Goal: Information Seeking & Learning: Learn about a topic

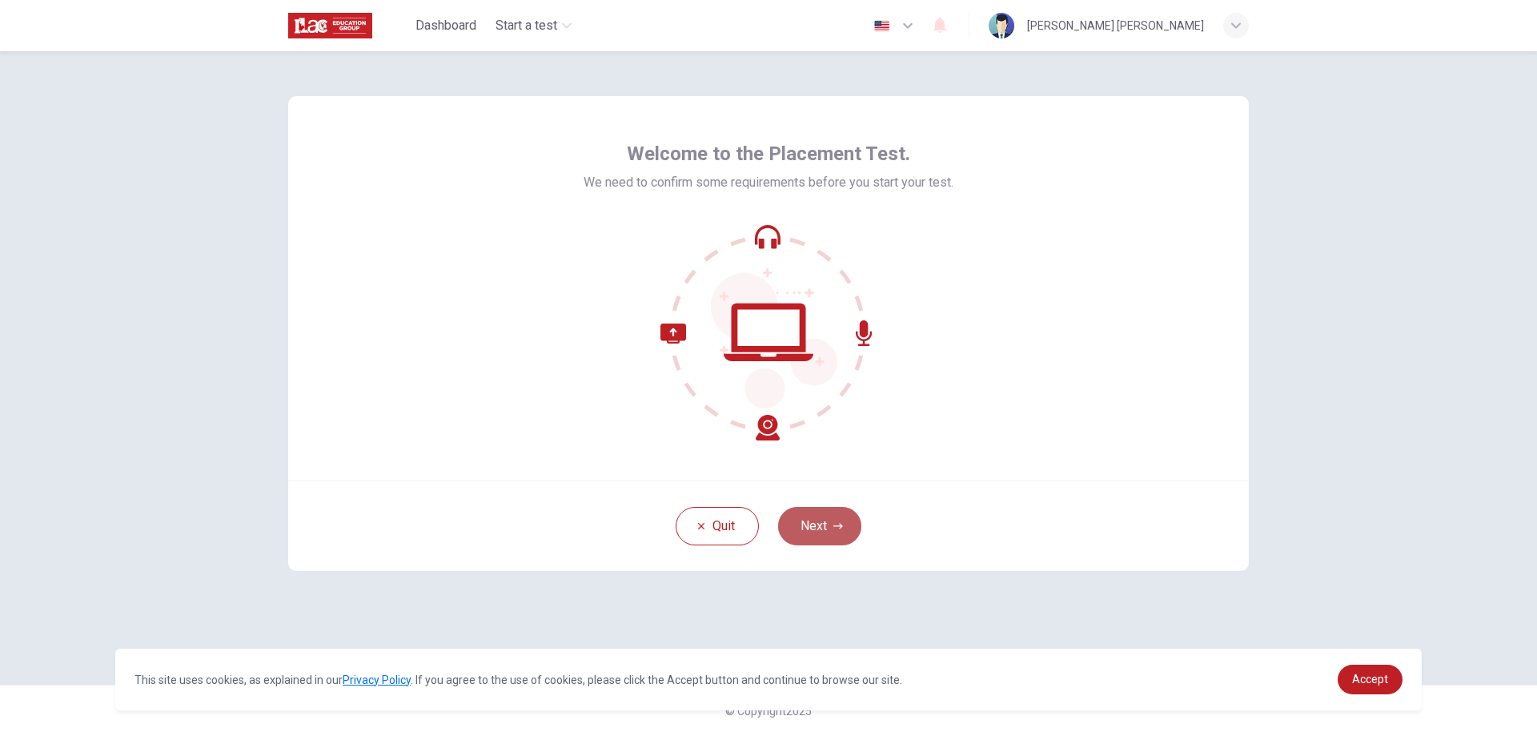
click at [851, 528] on button "Next" at bounding box center [819, 526] width 83 height 38
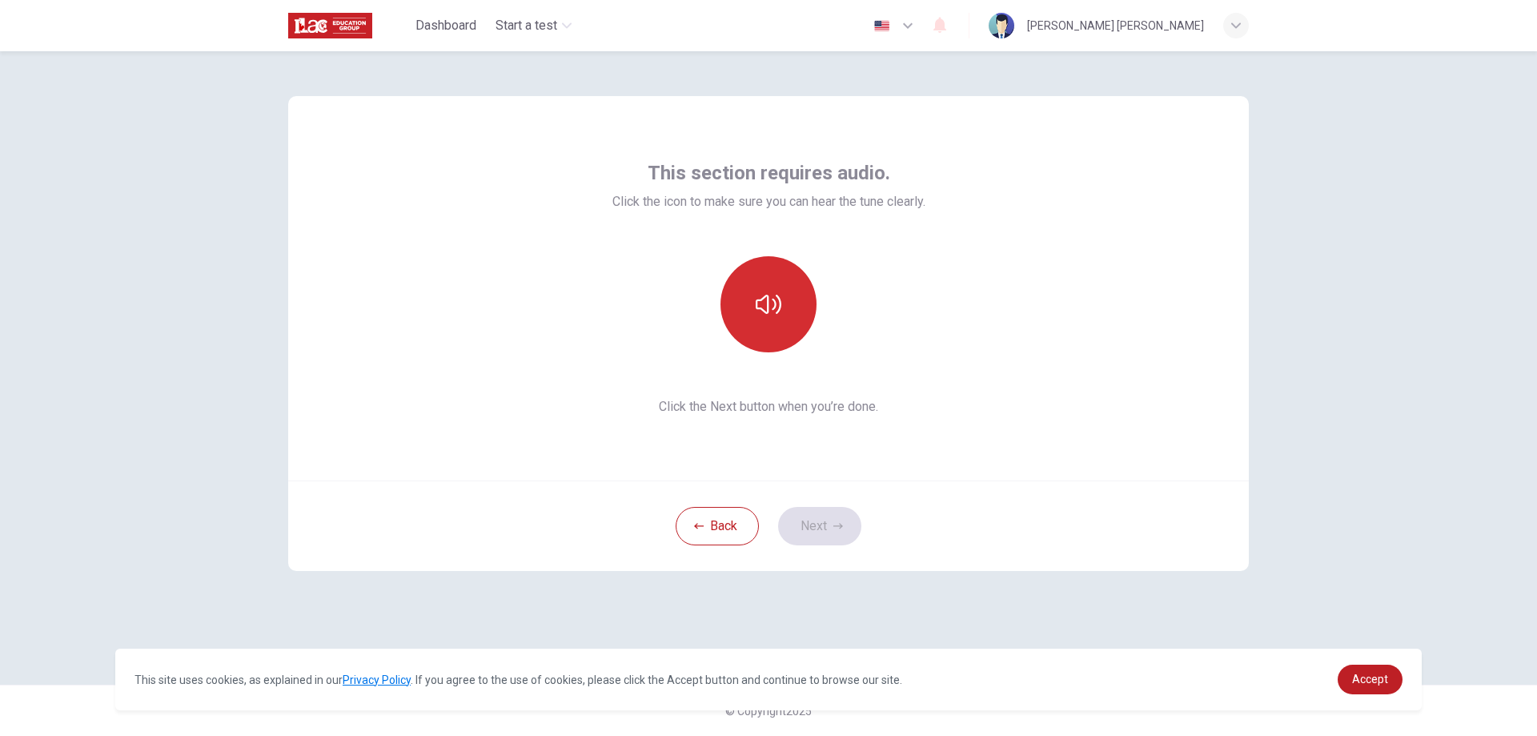
click at [771, 300] on icon "button" at bounding box center [769, 304] width 26 height 26
click at [773, 300] on icon "button" at bounding box center [769, 304] width 26 height 26
click at [826, 539] on button "Next" at bounding box center [819, 526] width 83 height 38
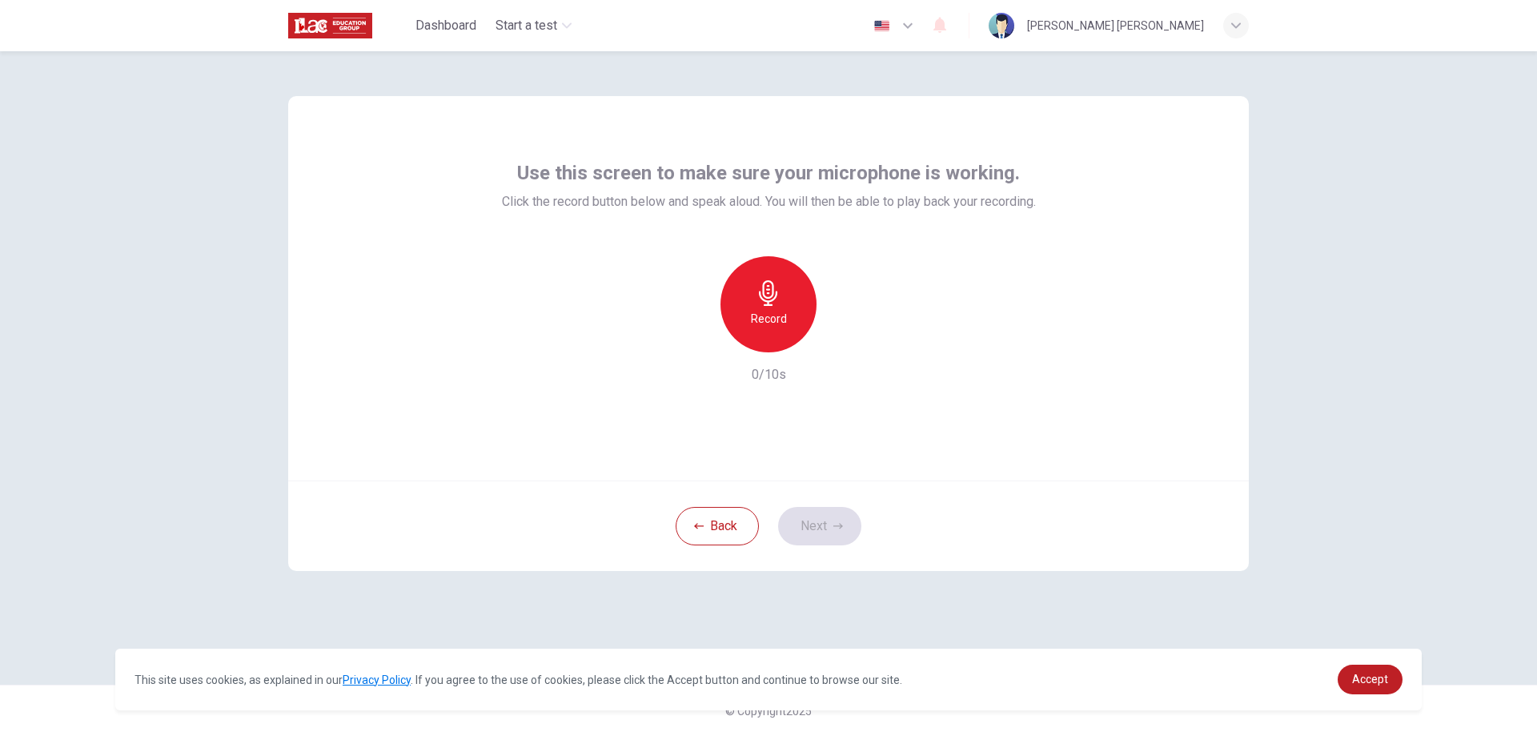
click at [773, 288] on icon "button" at bounding box center [768, 293] width 18 height 26
click at [821, 541] on button "Next" at bounding box center [819, 526] width 83 height 38
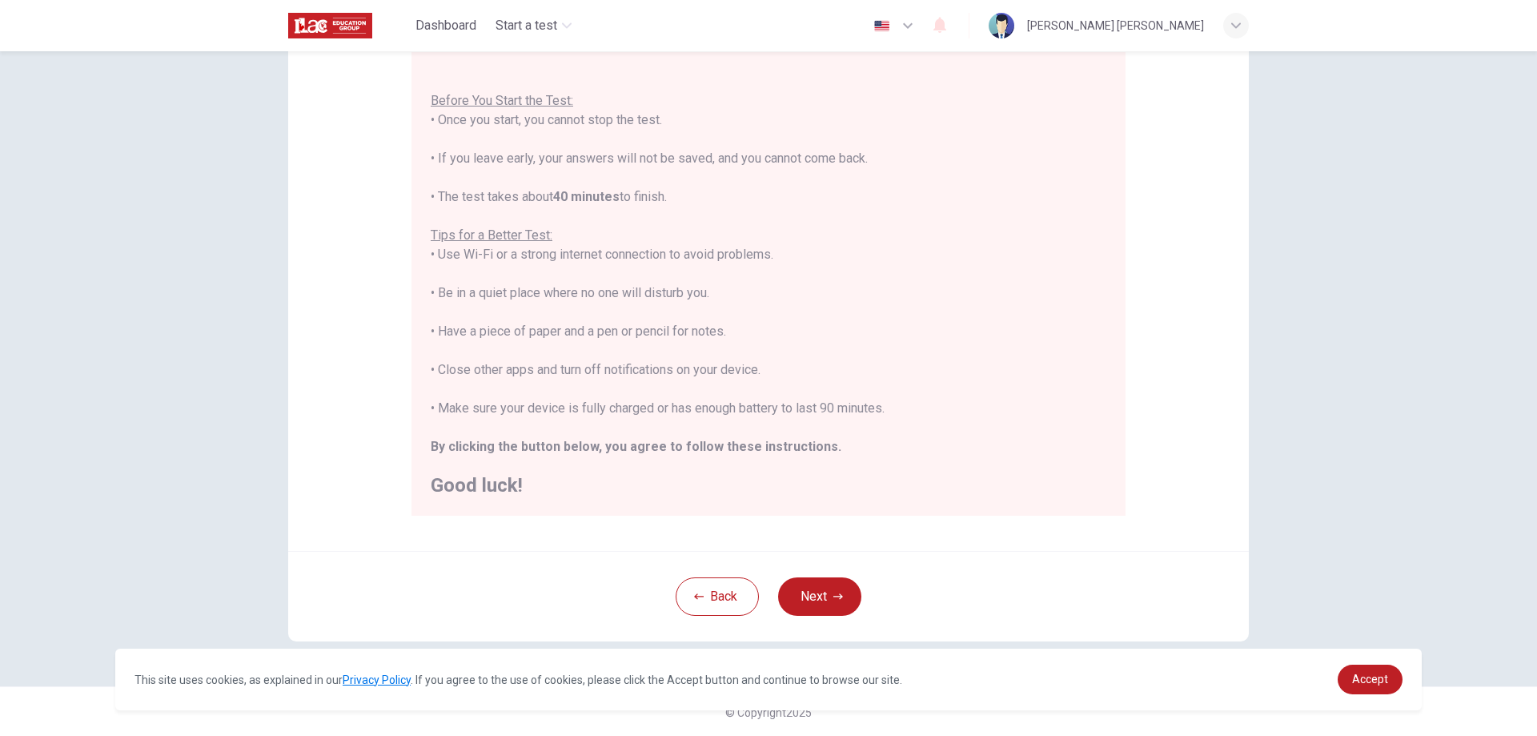
scroll to position [155, 0]
click at [1381, 679] on span "Accept" at bounding box center [1371, 679] width 36 height 13
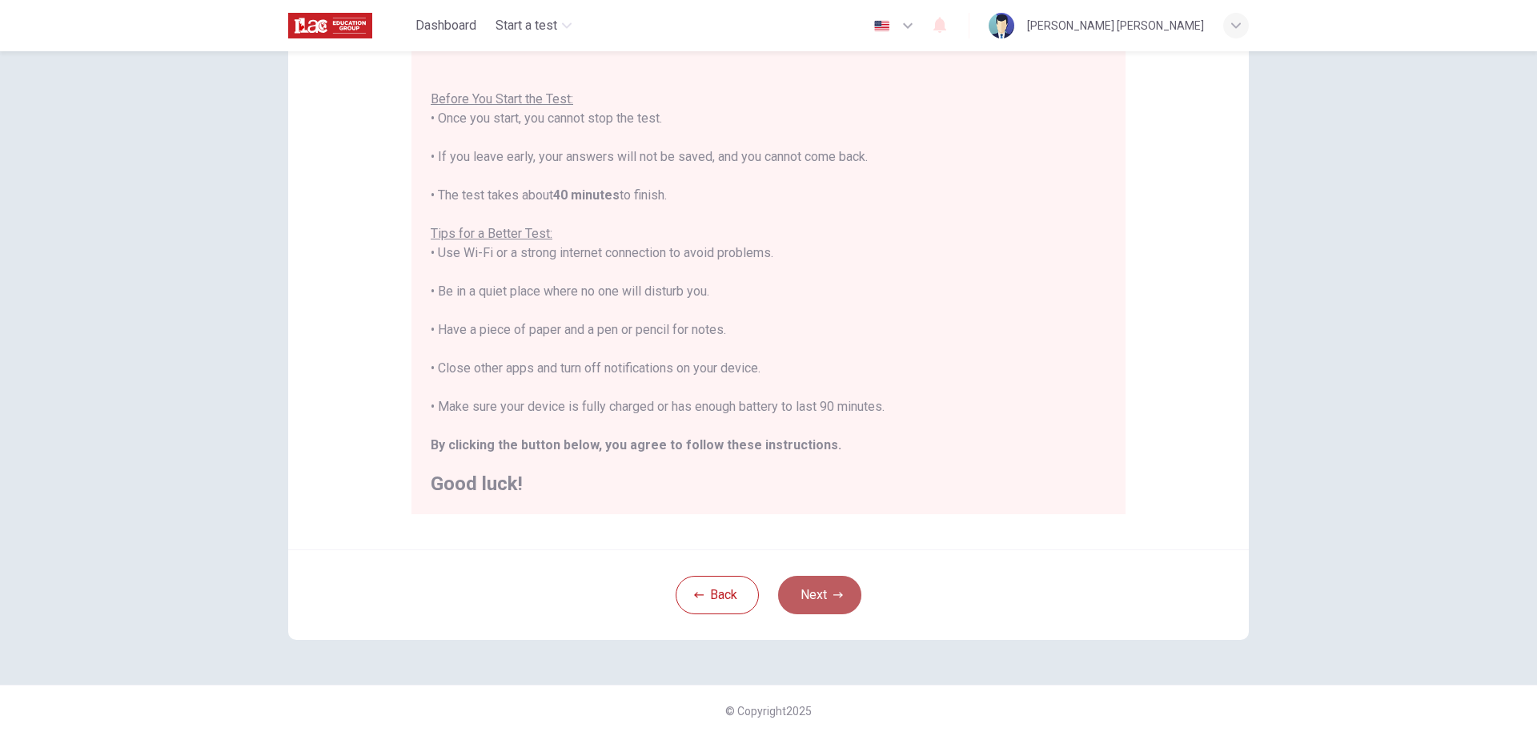
click at [827, 597] on button "Next" at bounding box center [819, 595] width 83 height 38
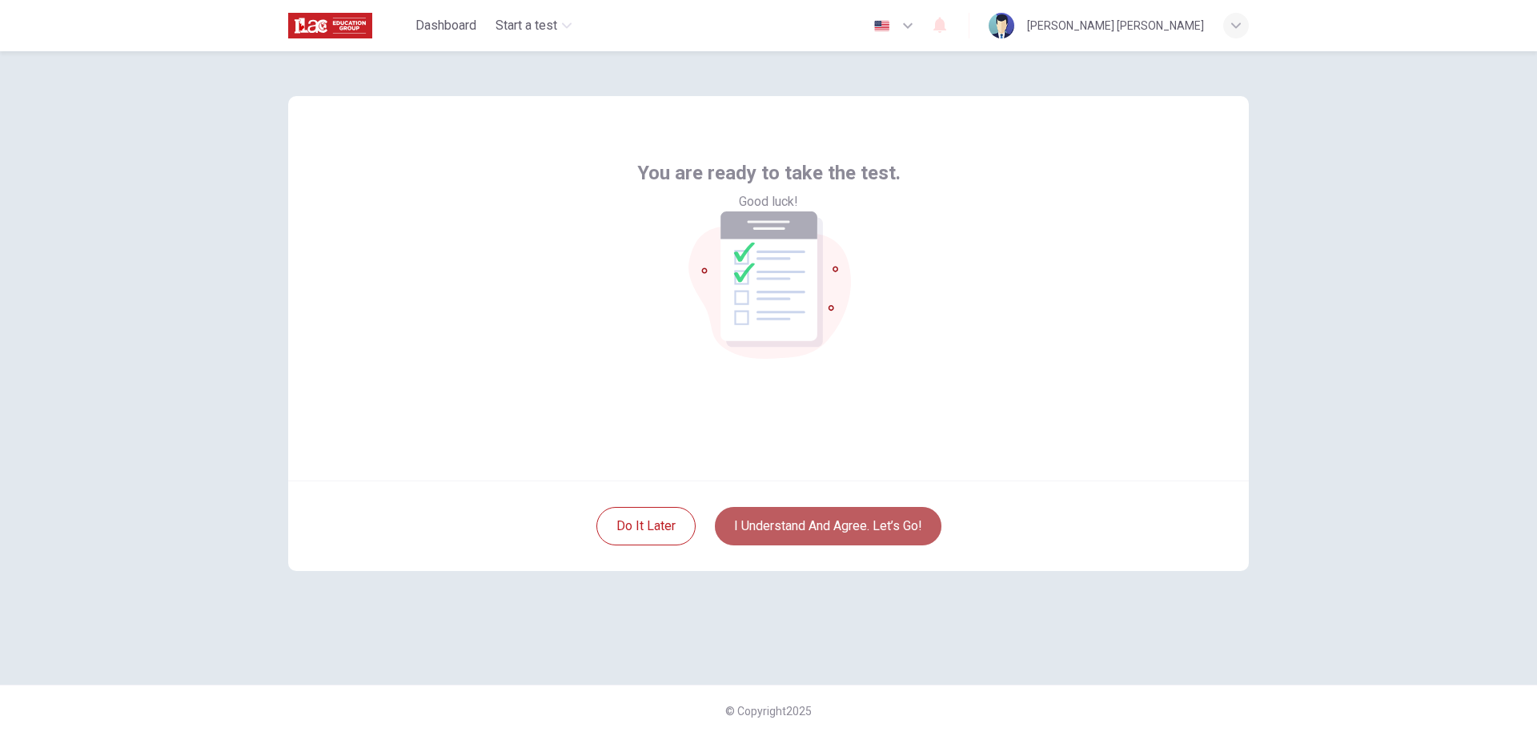
click at [877, 525] on button "I understand and agree. Let’s go!" at bounding box center [828, 526] width 227 height 38
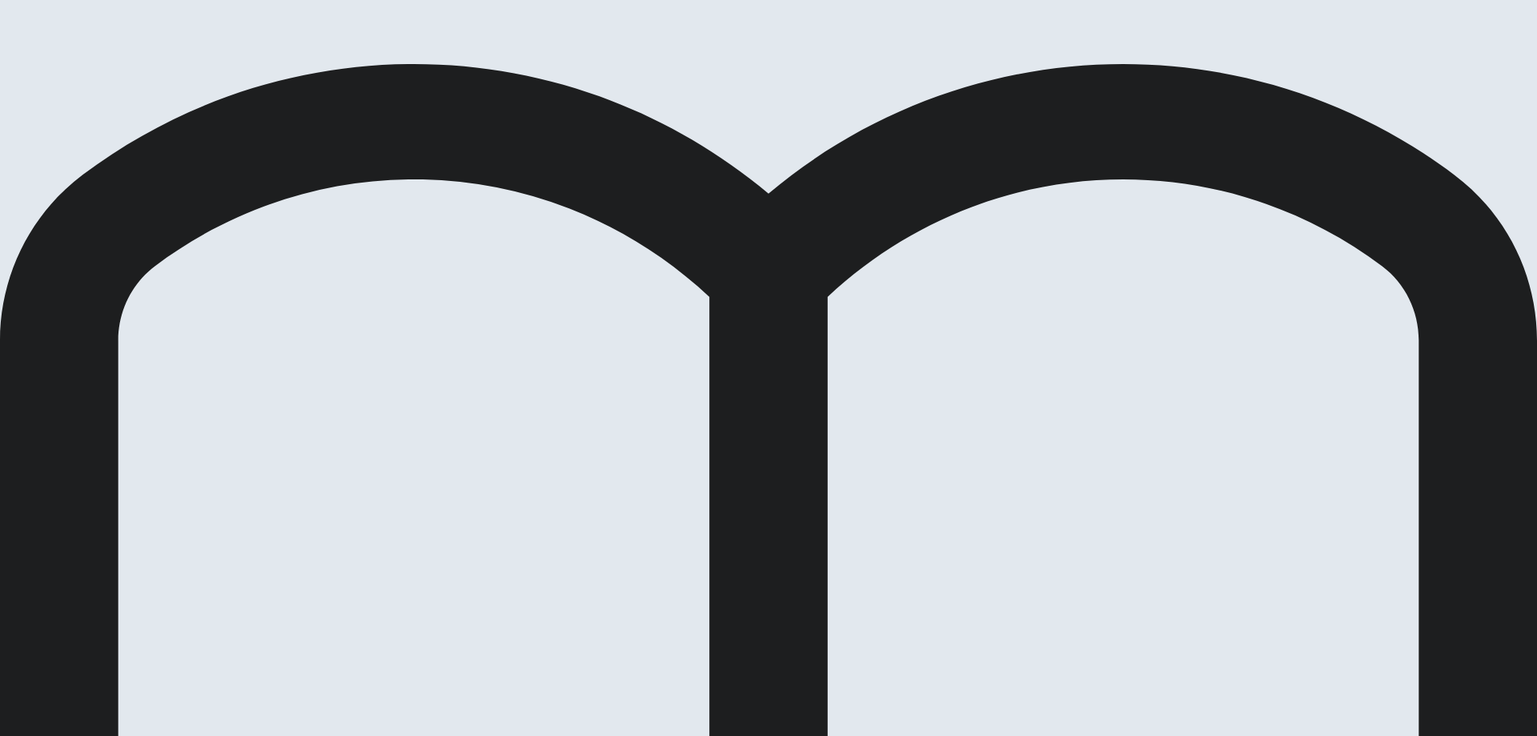
drag, startPoint x: 1095, startPoint y: 1, endPoint x: 1169, endPoint y: 402, distance: 408.0
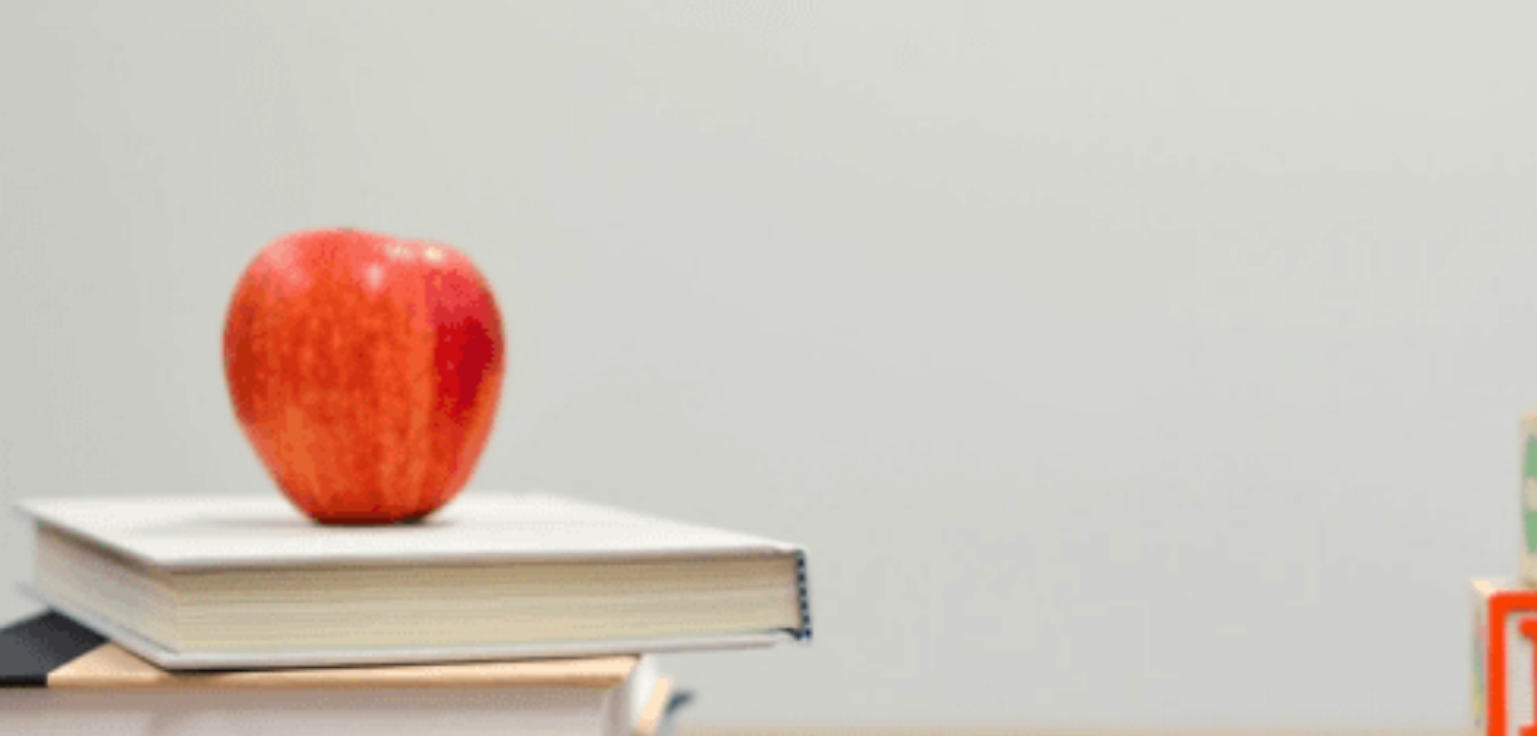
scroll to position [82, 0]
drag, startPoint x: 342, startPoint y: 231, endPoint x: 243, endPoint y: 227, distance: 99.3
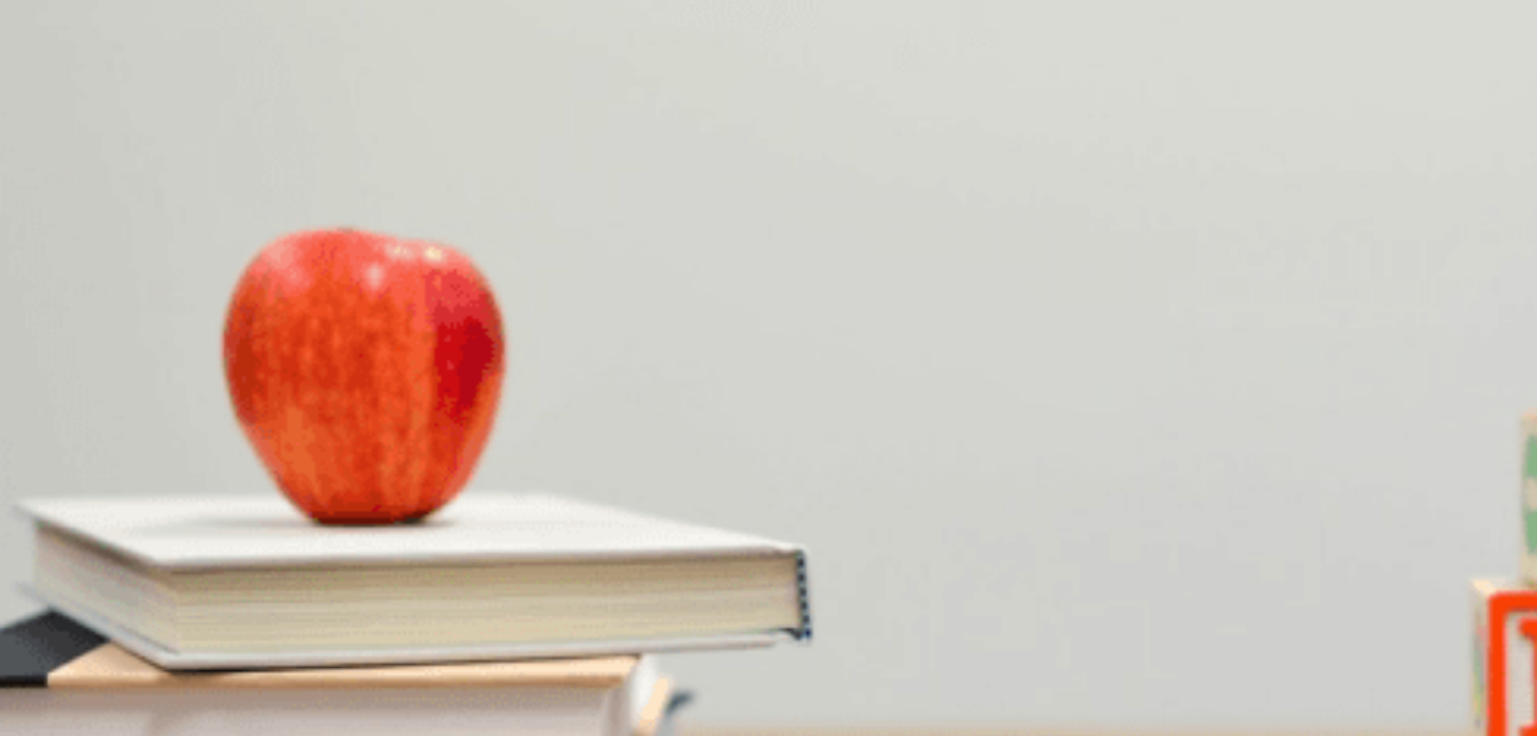
scroll to position [721, 0]
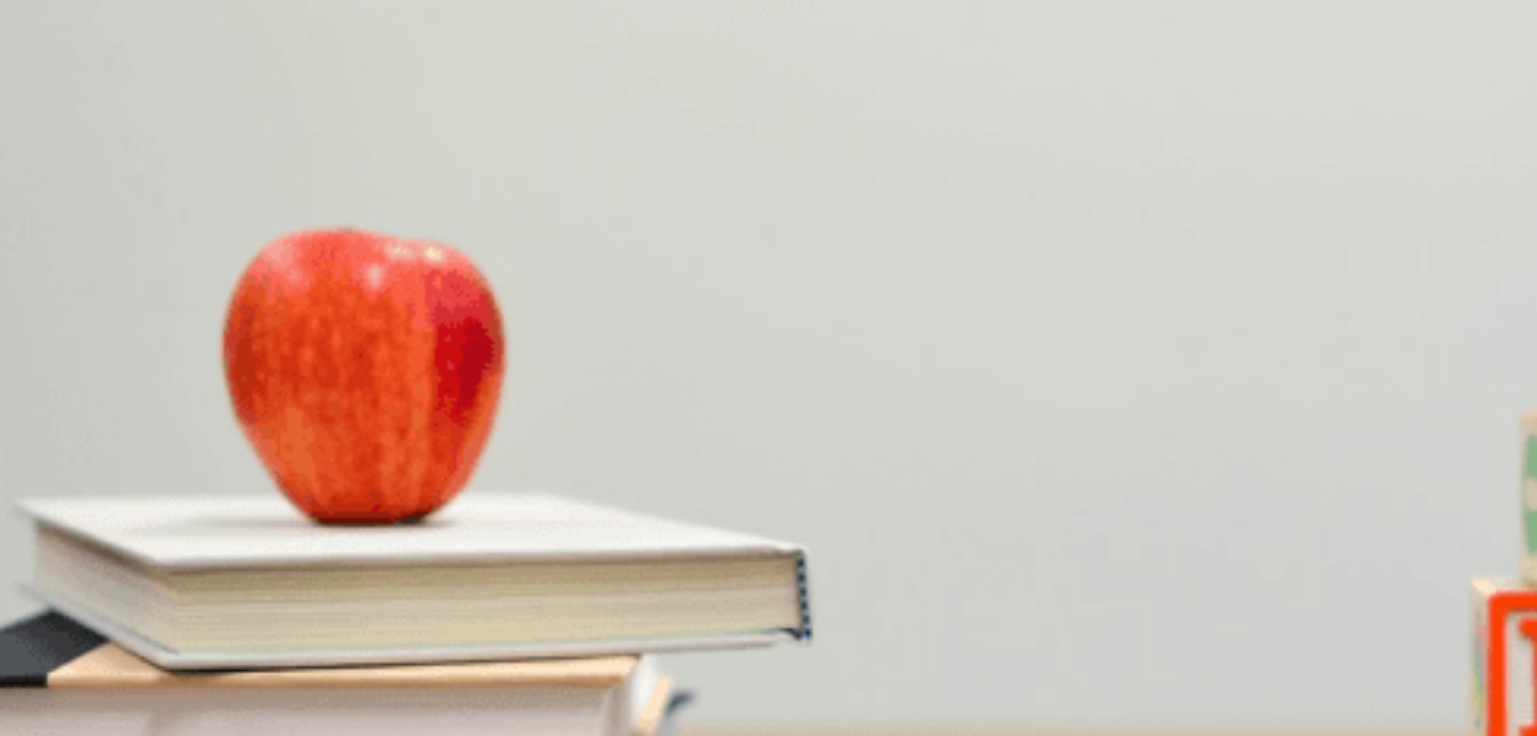
drag, startPoint x: 484, startPoint y: 229, endPoint x: 291, endPoint y: 231, distance: 193.8
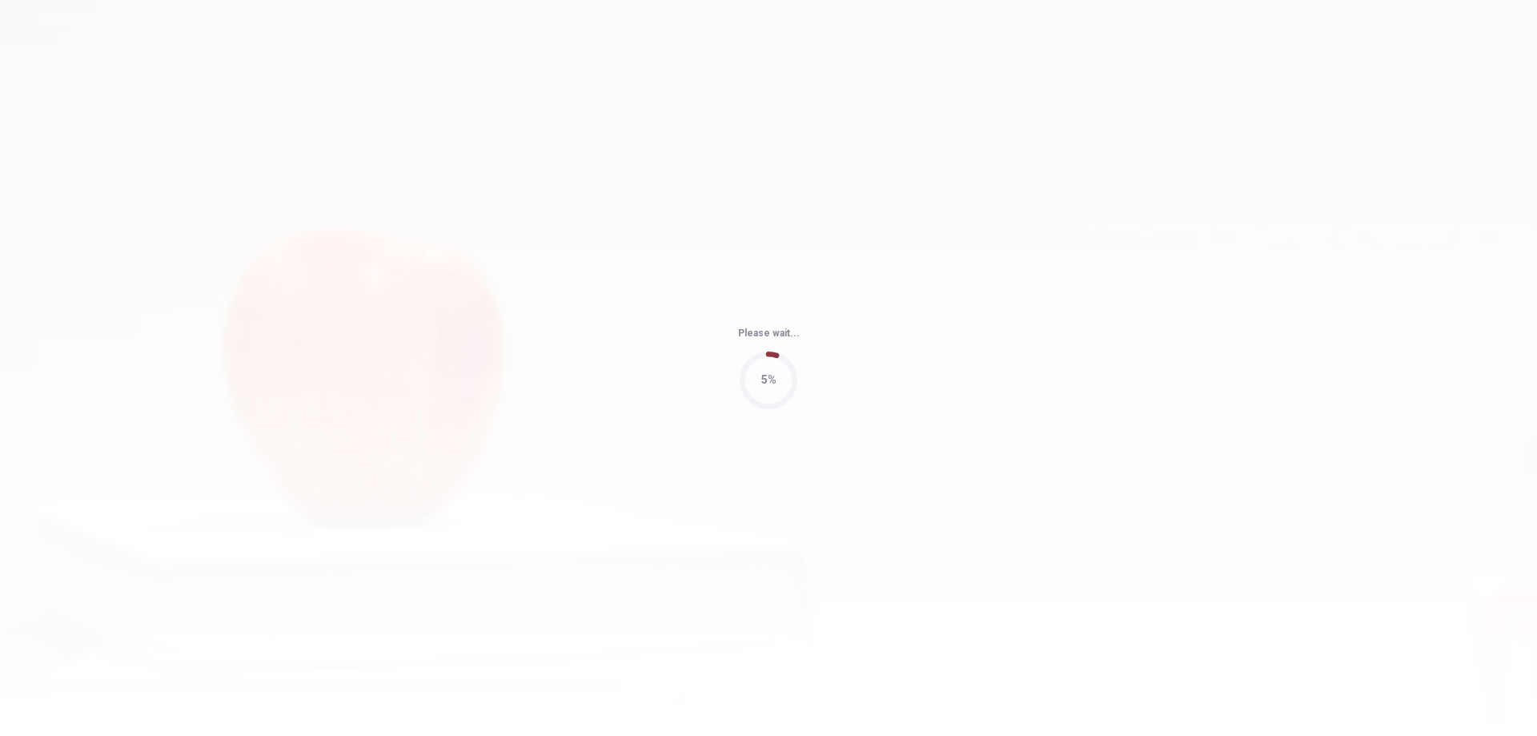
type input "64"
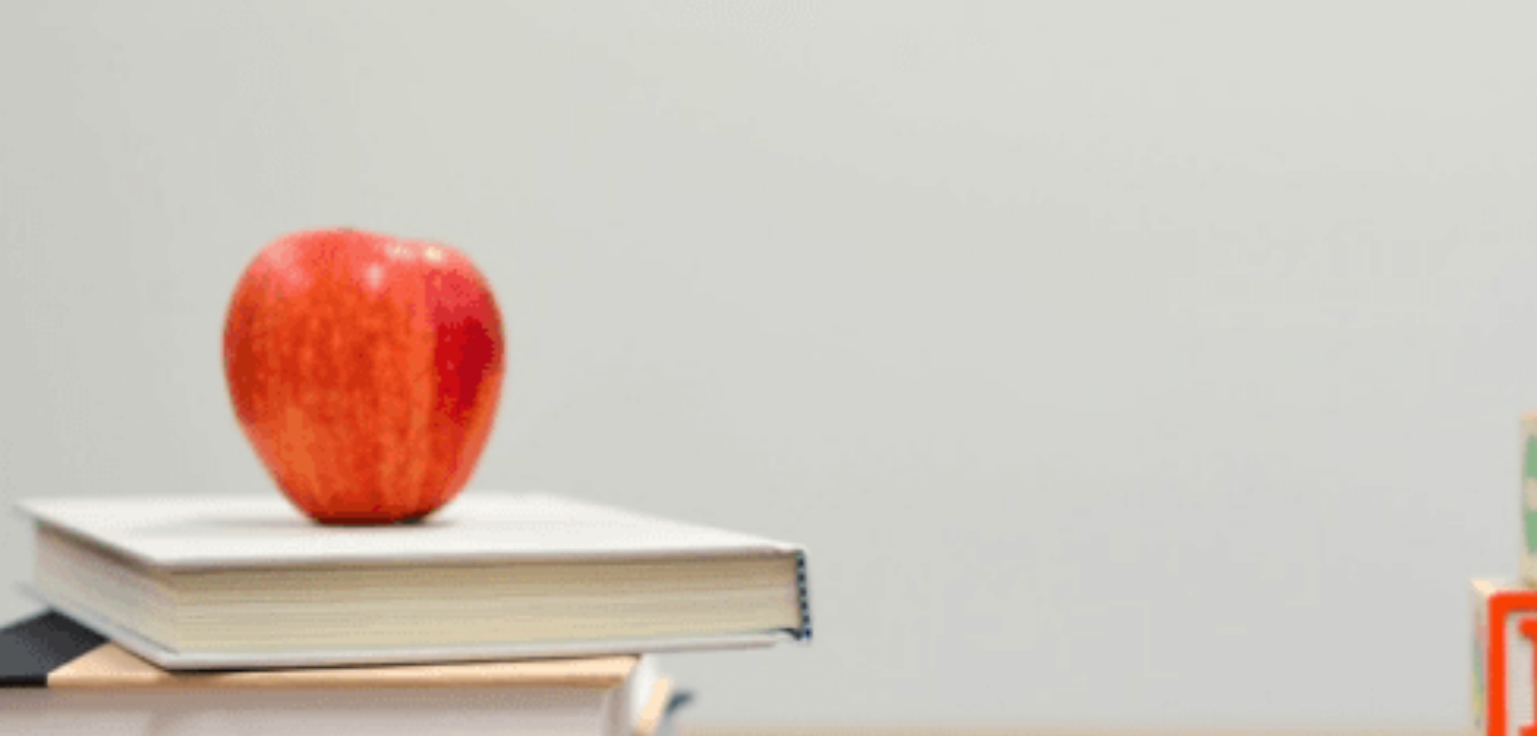
scroll to position [1201, 0]
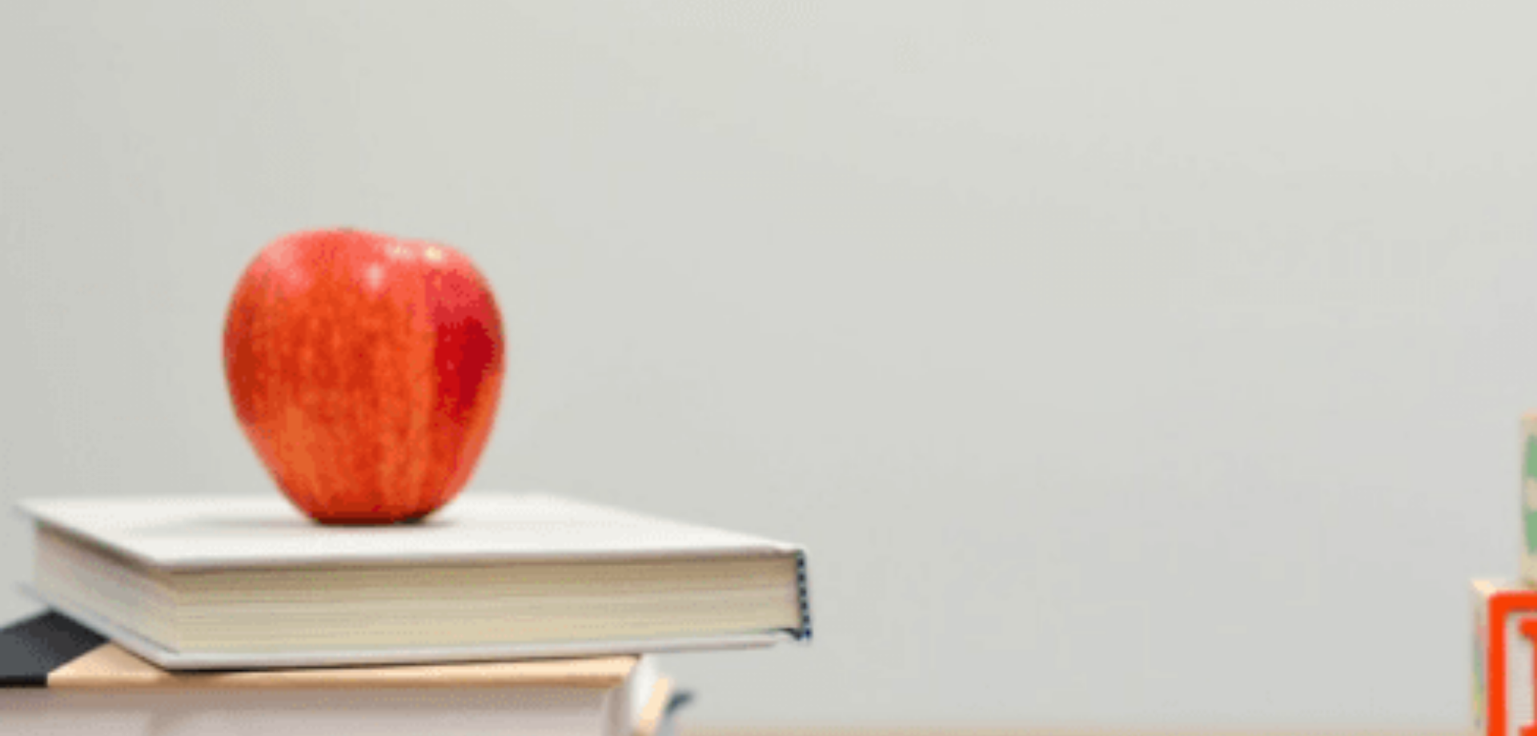
drag, startPoint x: 810, startPoint y: 354, endPoint x: 871, endPoint y: 358, distance: 61.8
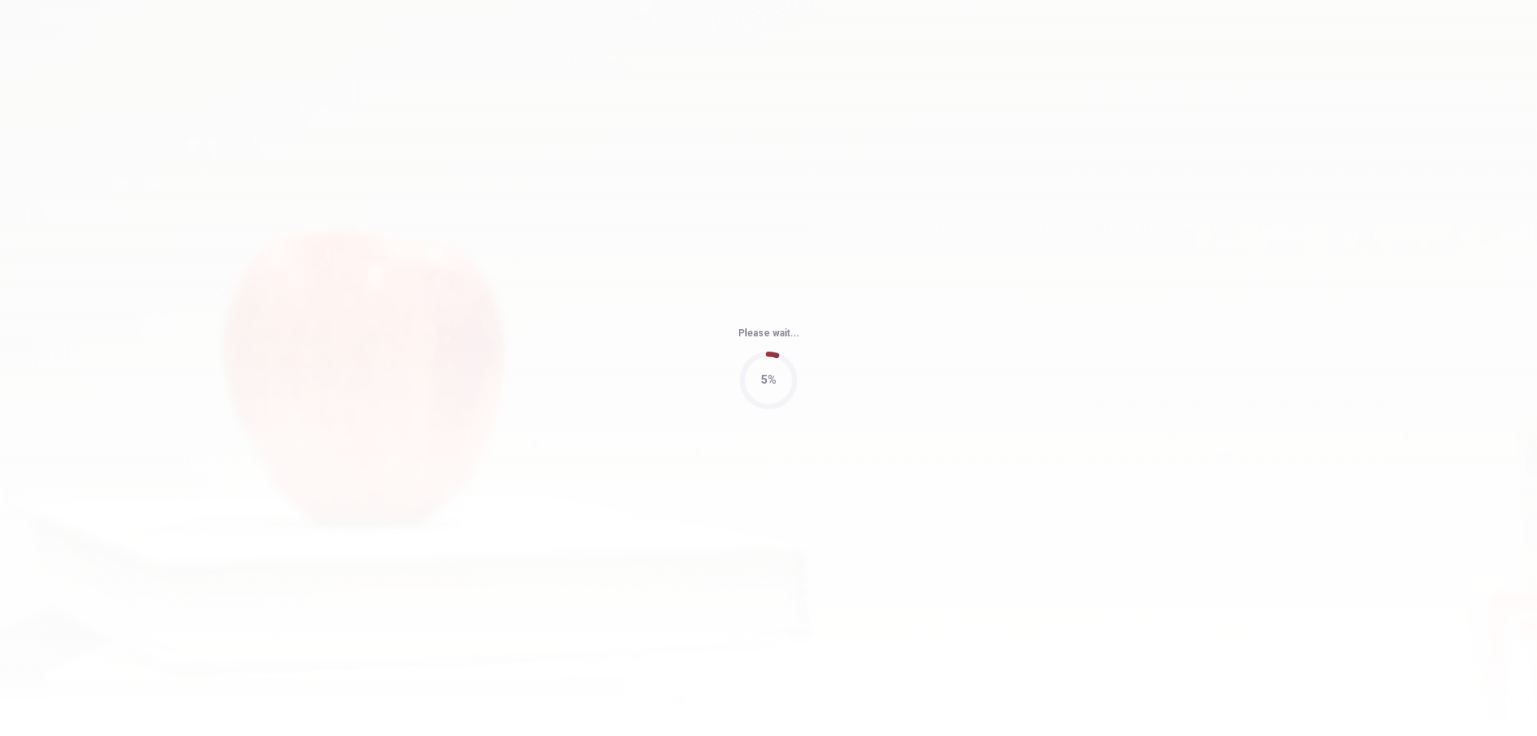
type input "62"
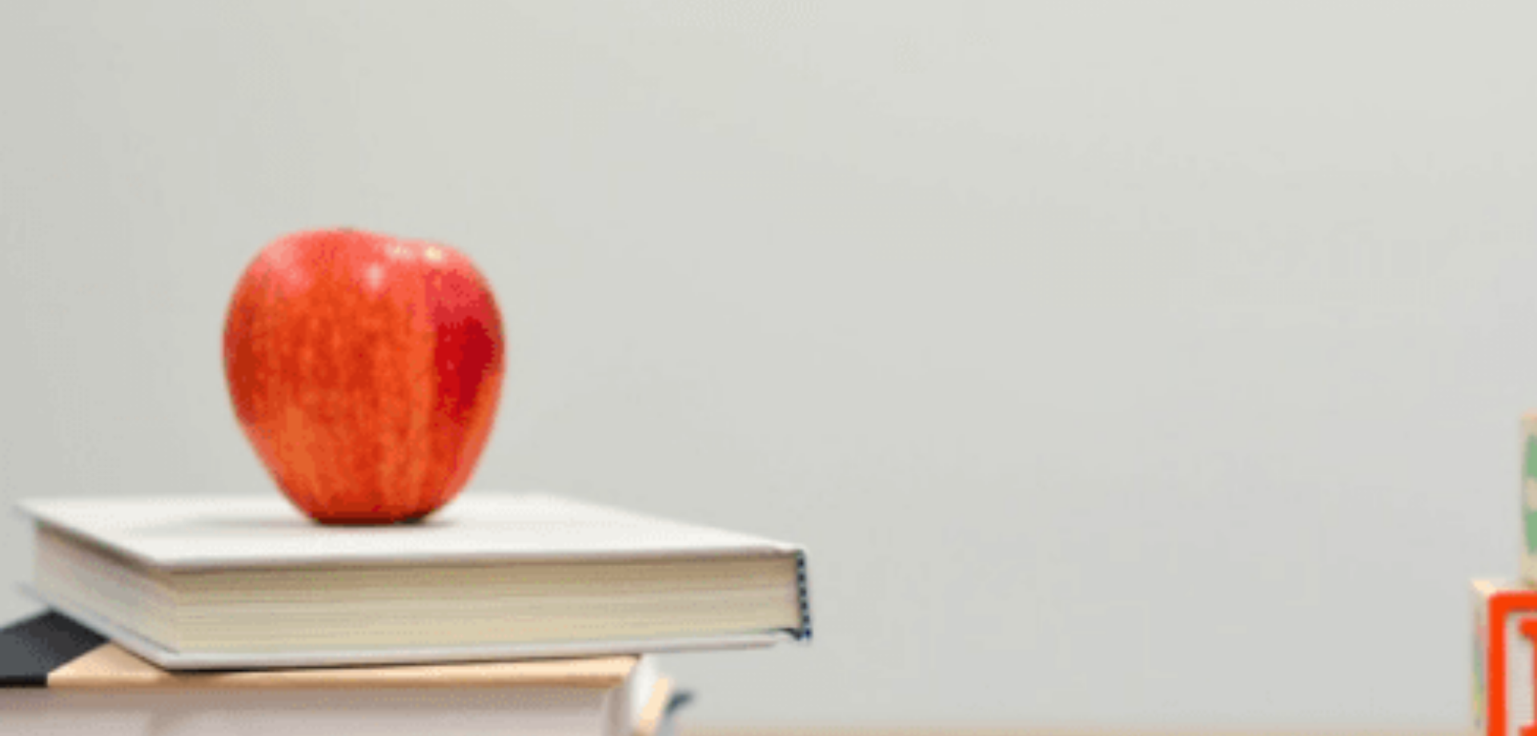
scroll to position [0, 0]
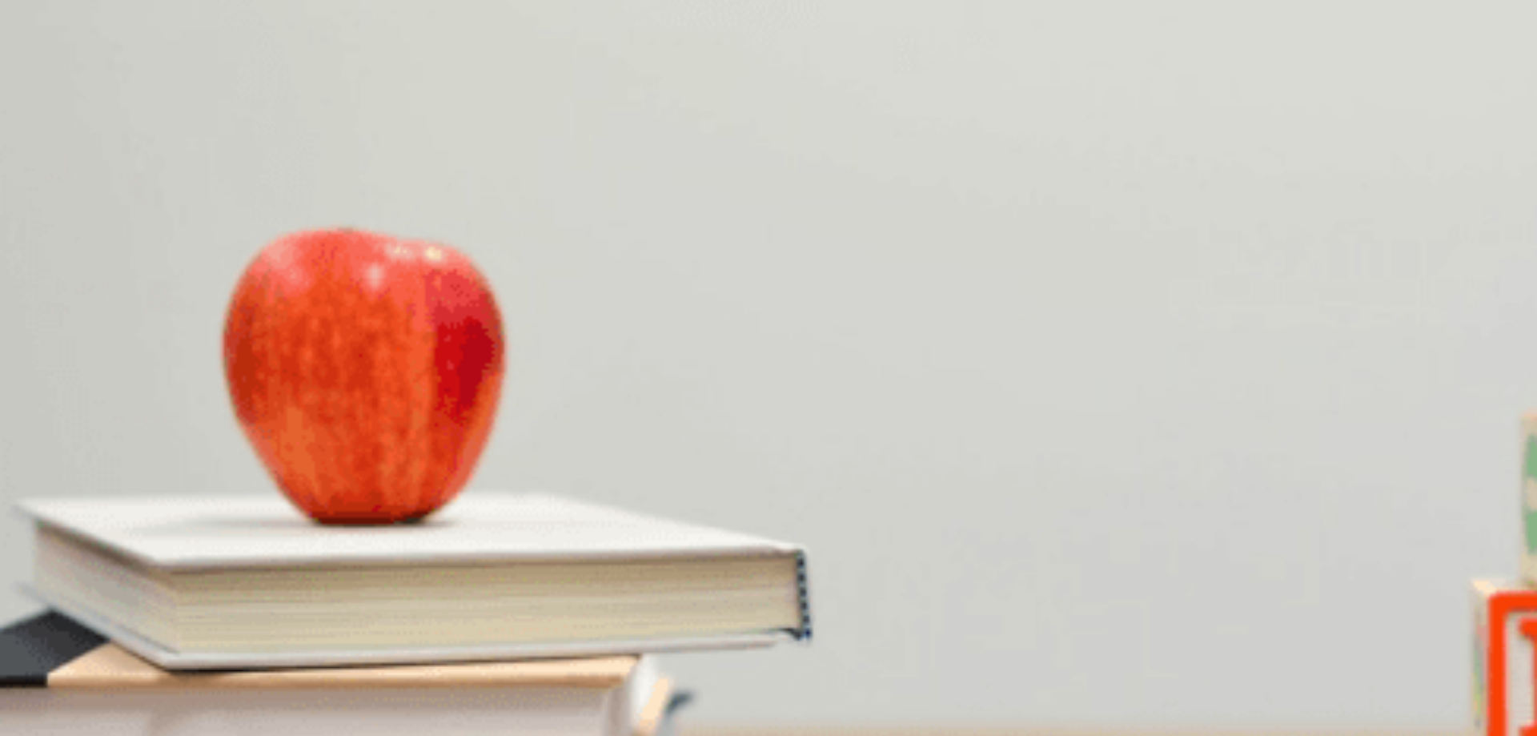
scroll to position [0, 0]
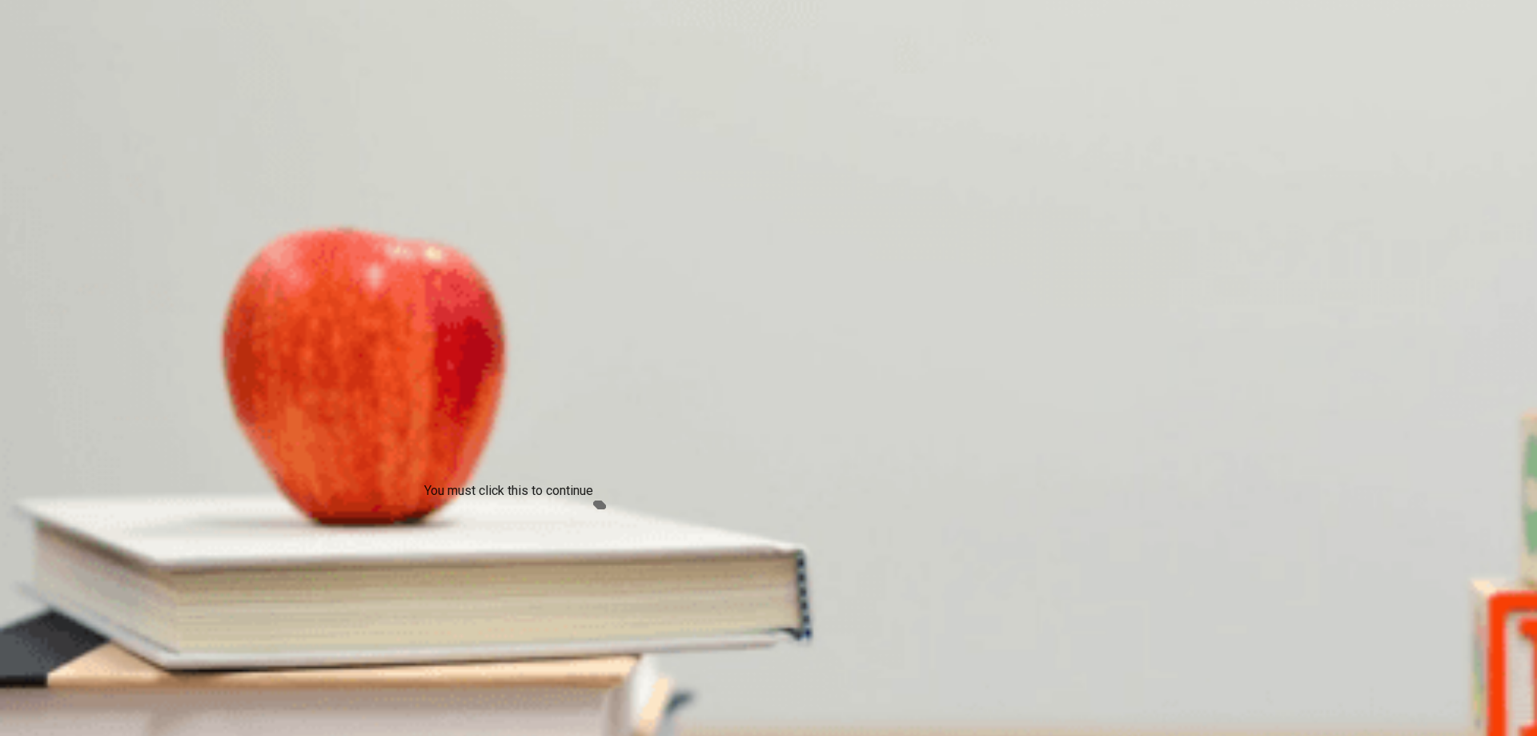
drag, startPoint x: 772, startPoint y: 609, endPoint x: 787, endPoint y: 603, distance: 16.2
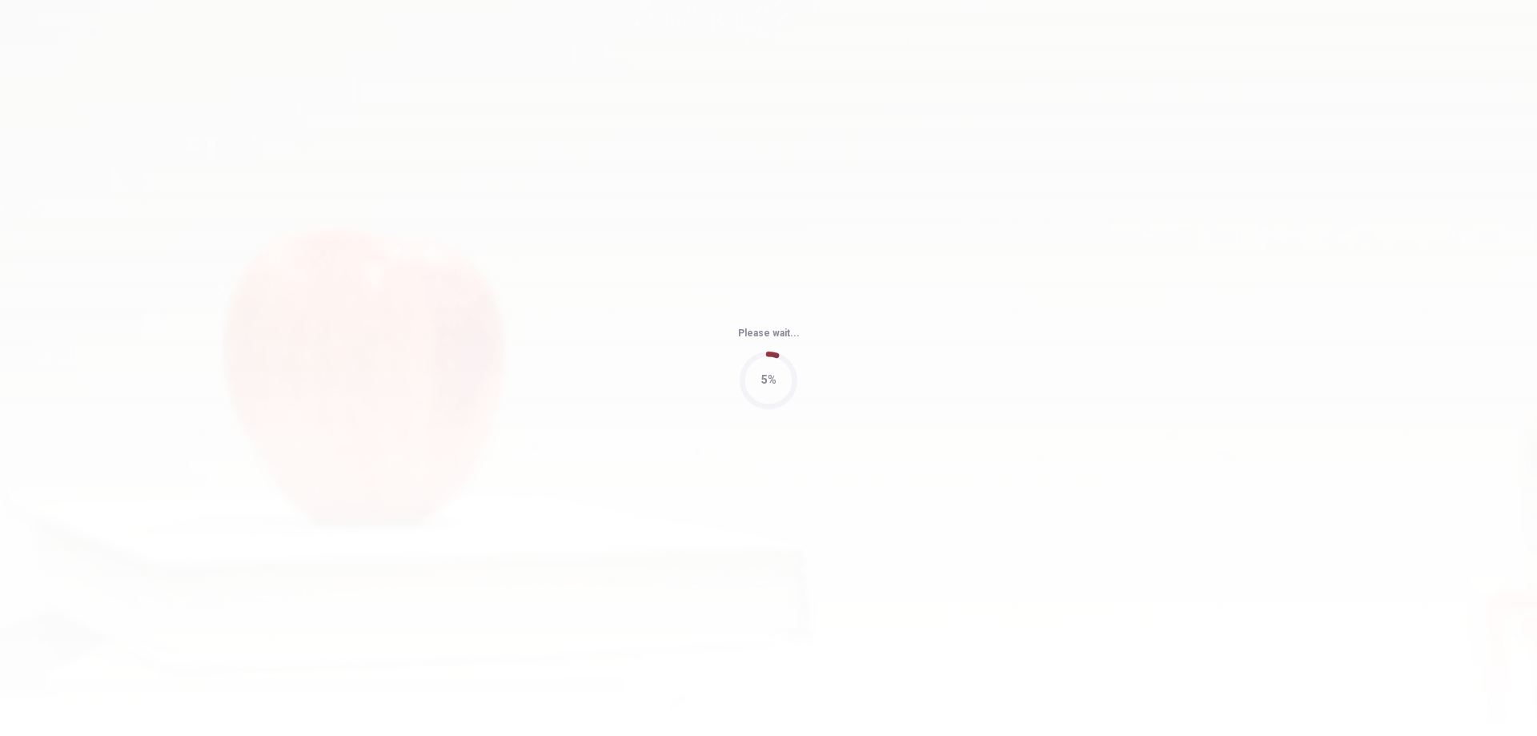
type input "77"
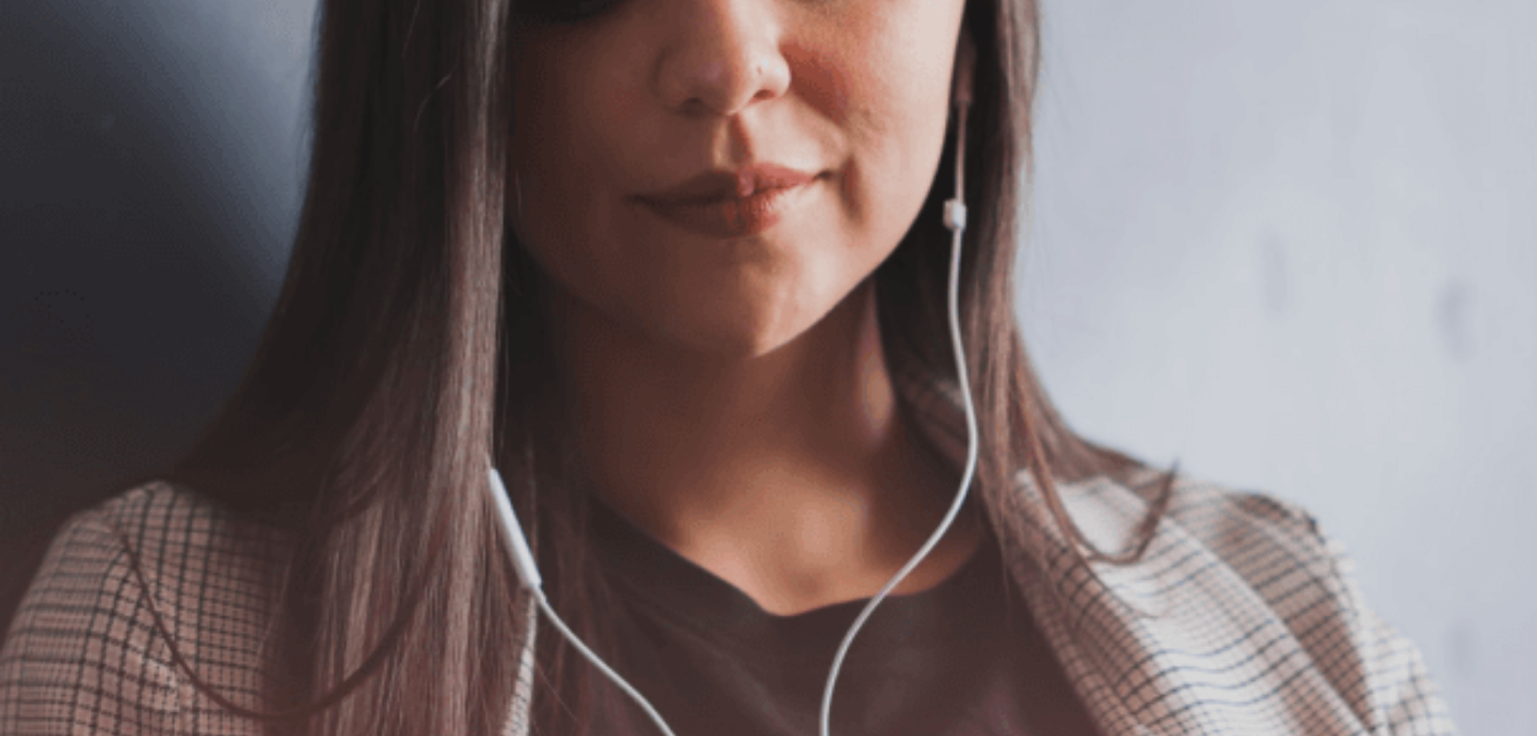
scroll to position [129, 0]
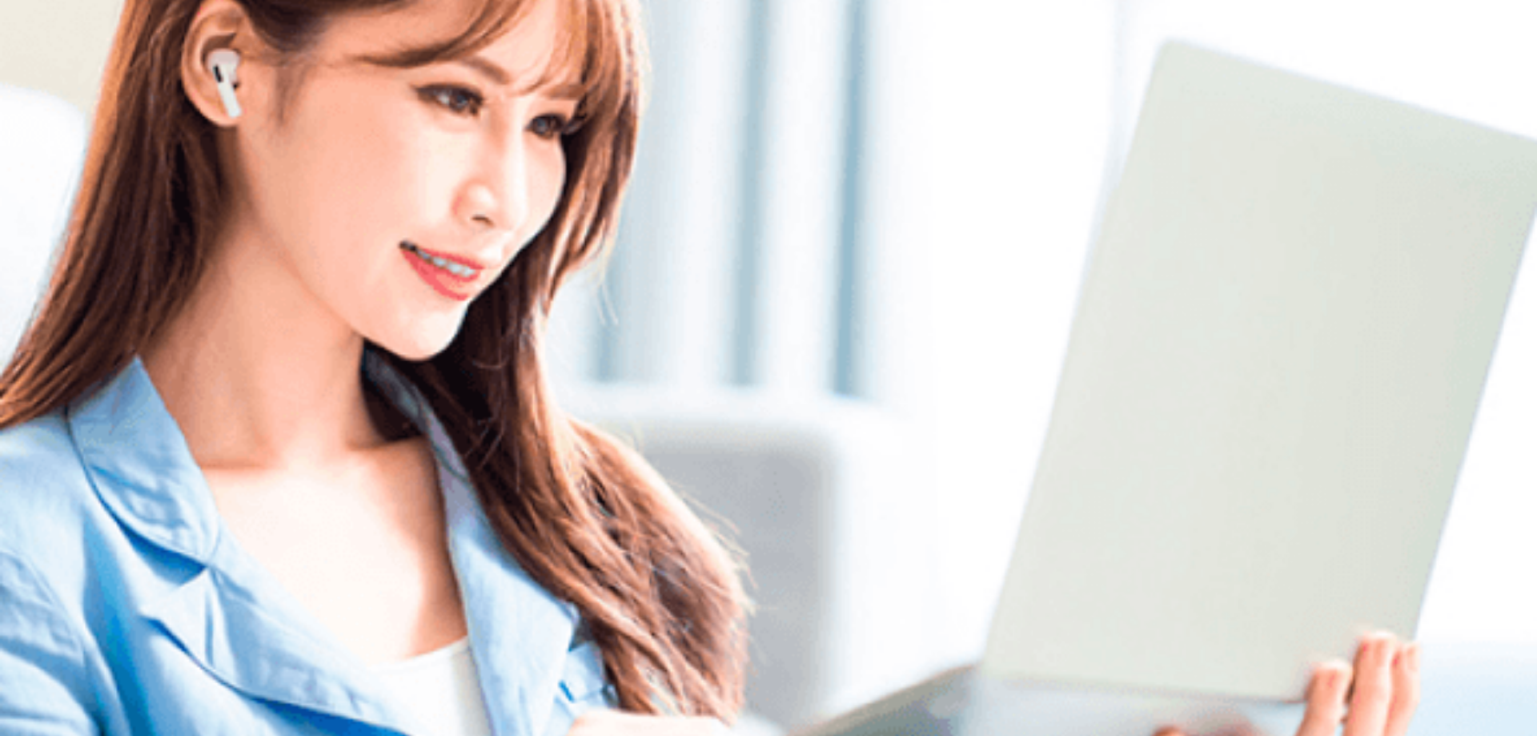
scroll to position [0, 0]
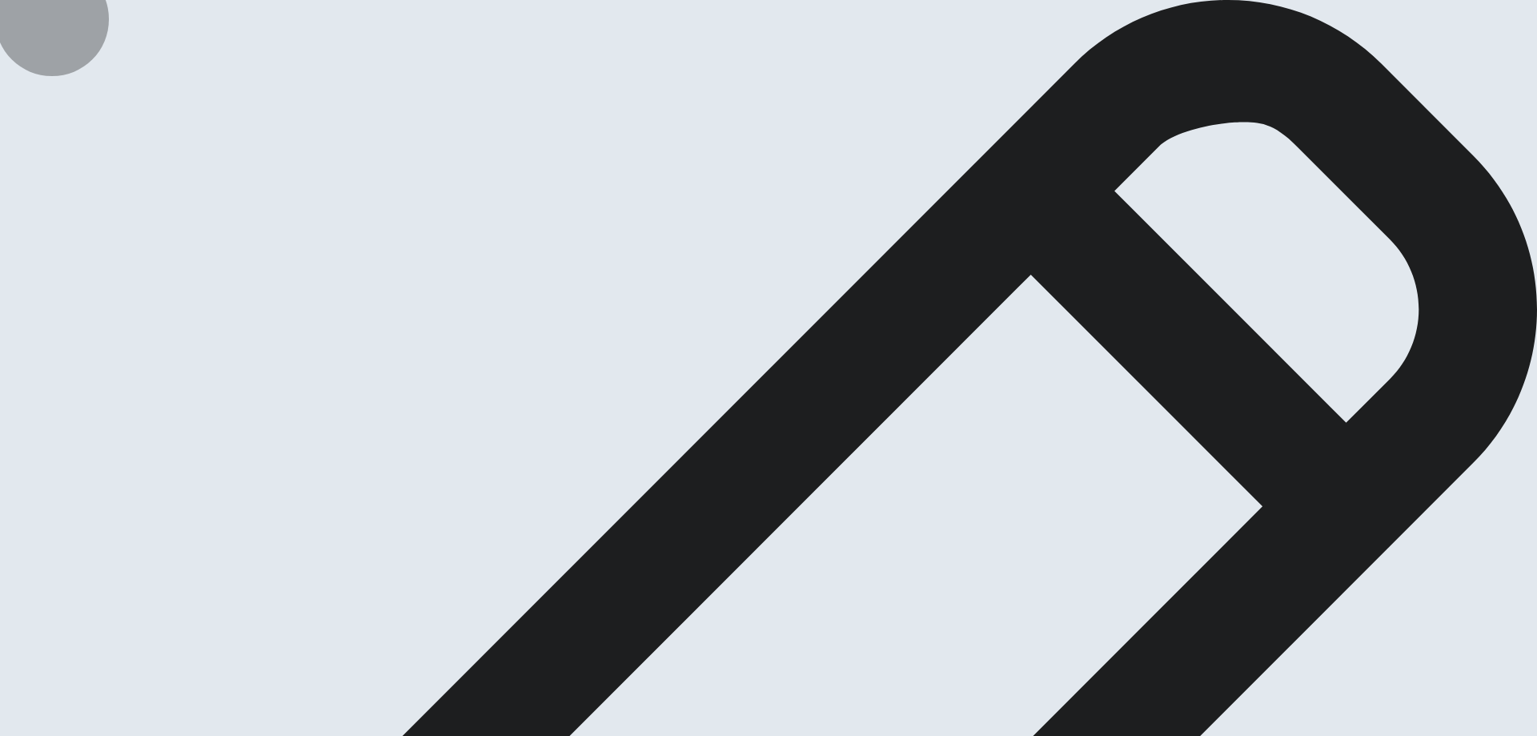
drag, startPoint x: 1023, startPoint y: 184, endPoint x: 994, endPoint y: 180, distance: 29.1
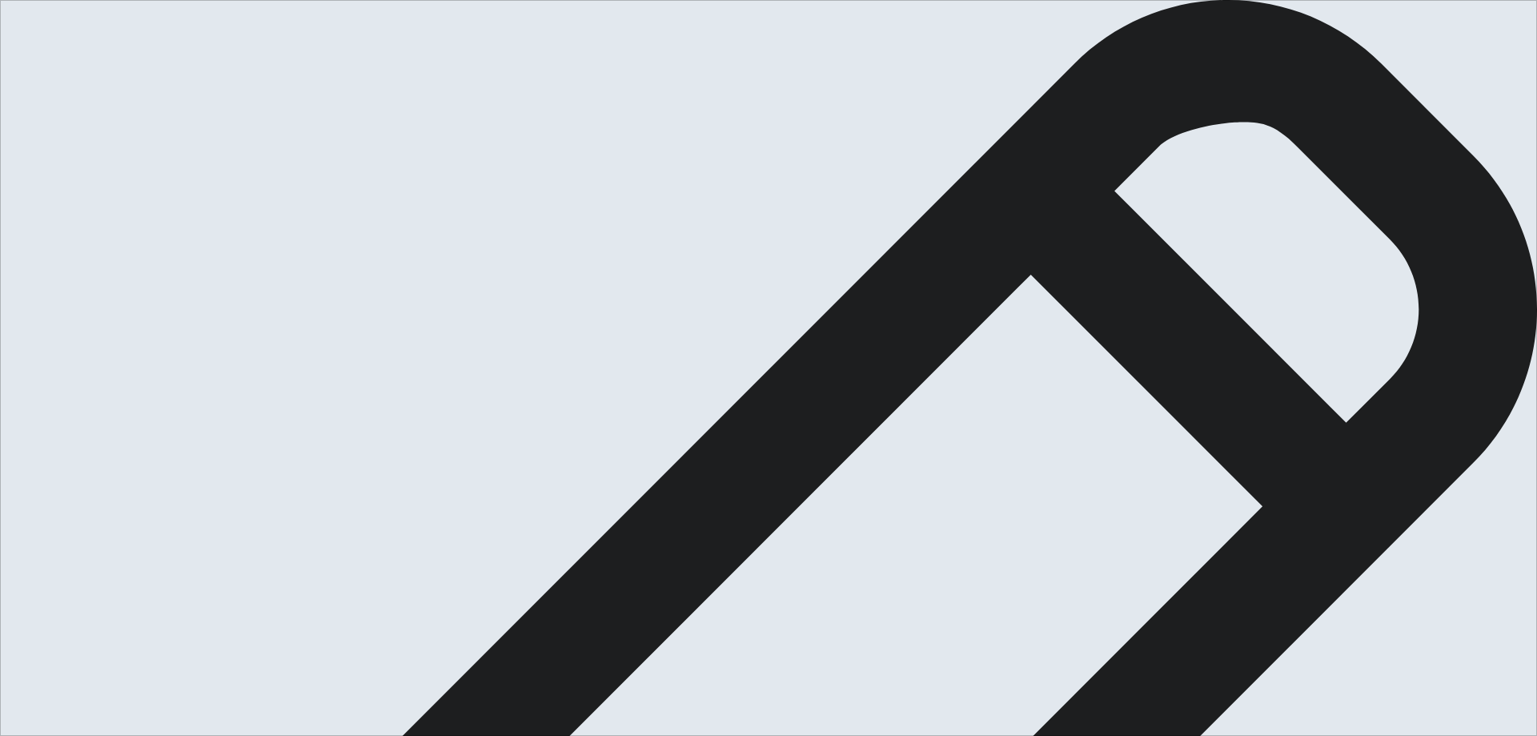
drag, startPoint x: 958, startPoint y: 271, endPoint x: 844, endPoint y: 275, distance: 113.8
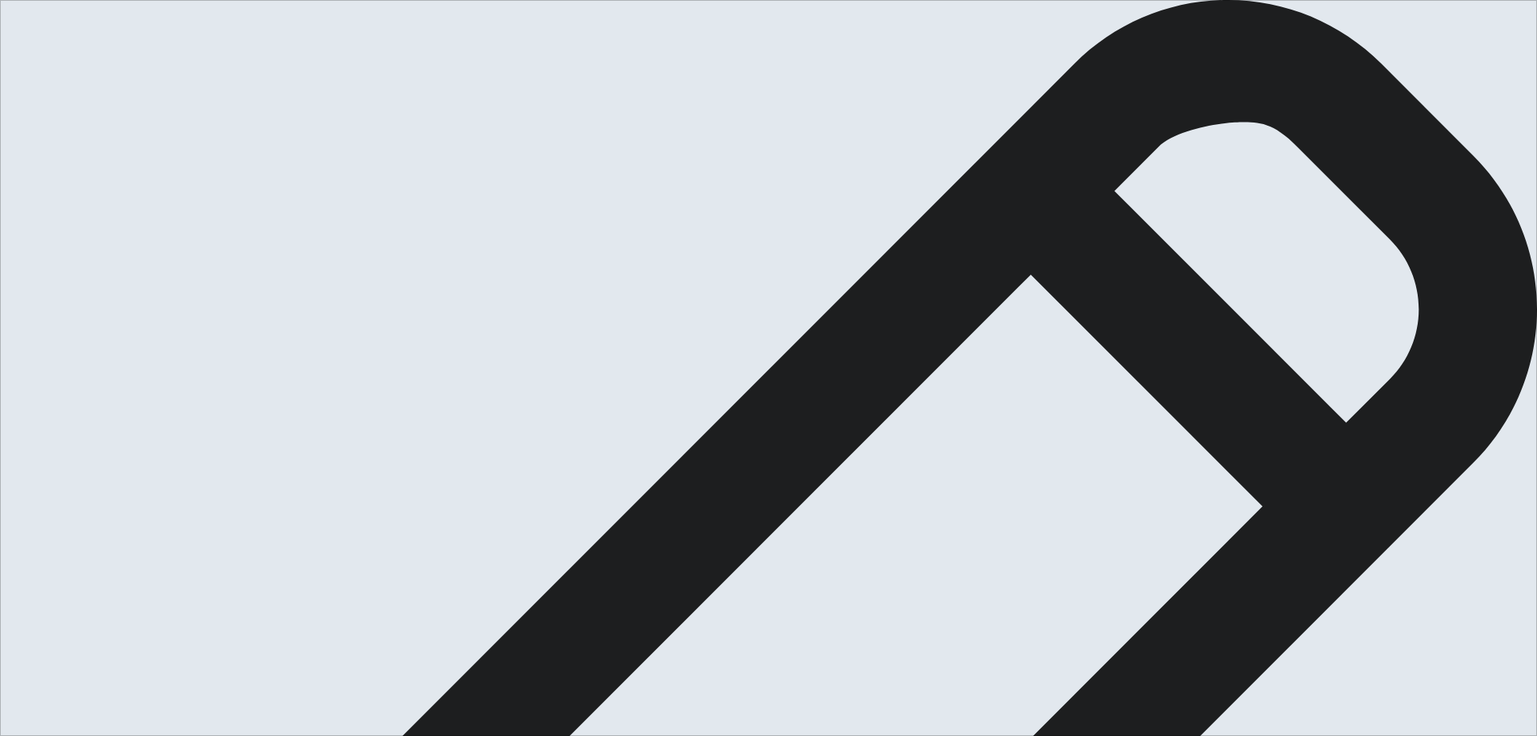
type textarea "My dream vacation is for [GEOGRAPHIC_DATA]. I like the culture, the food and th…"
